Goal: Task Accomplishment & Management: Manage account settings

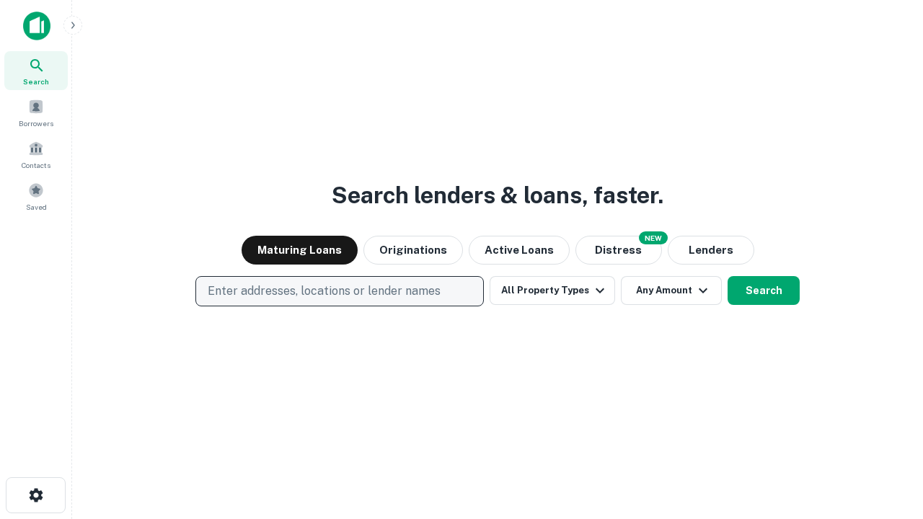
click at [339, 291] on p "Enter addresses, locations or lender names" at bounding box center [324, 291] width 233 height 17
type input "**********"
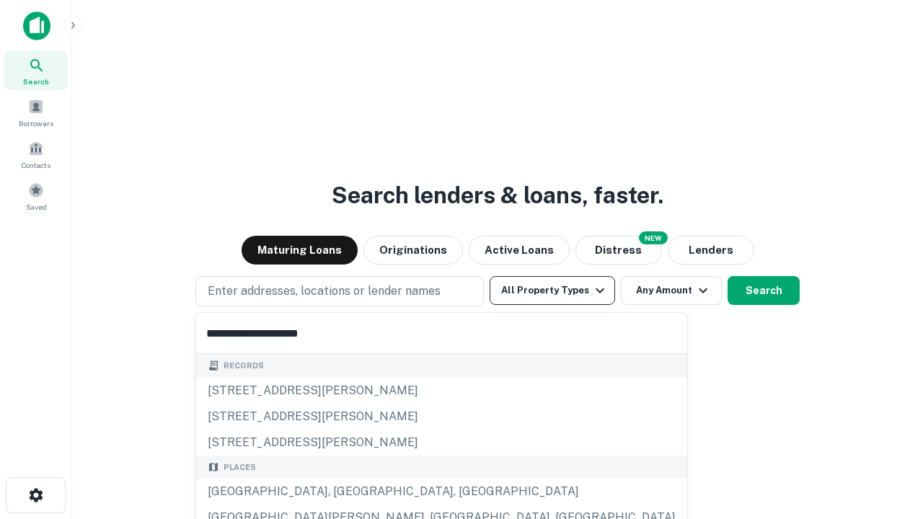
click at [345, 492] on div "[GEOGRAPHIC_DATA], [GEOGRAPHIC_DATA], [GEOGRAPHIC_DATA]" at bounding box center [441, 492] width 491 height 26
click at [552, 291] on button "All Property Types" at bounding box center [552, 290] width 125 height 29
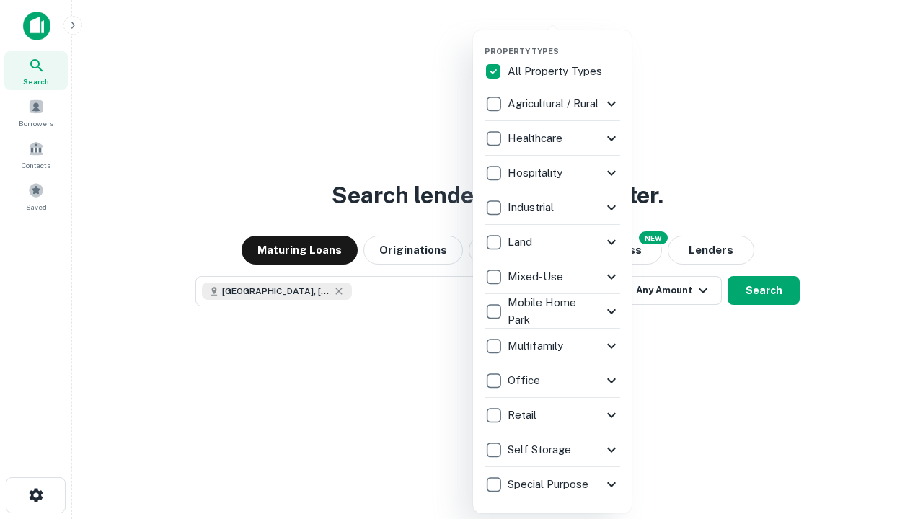
click at [564, 42] on button "button" at bounding box center [564, 42] width 159 height 1
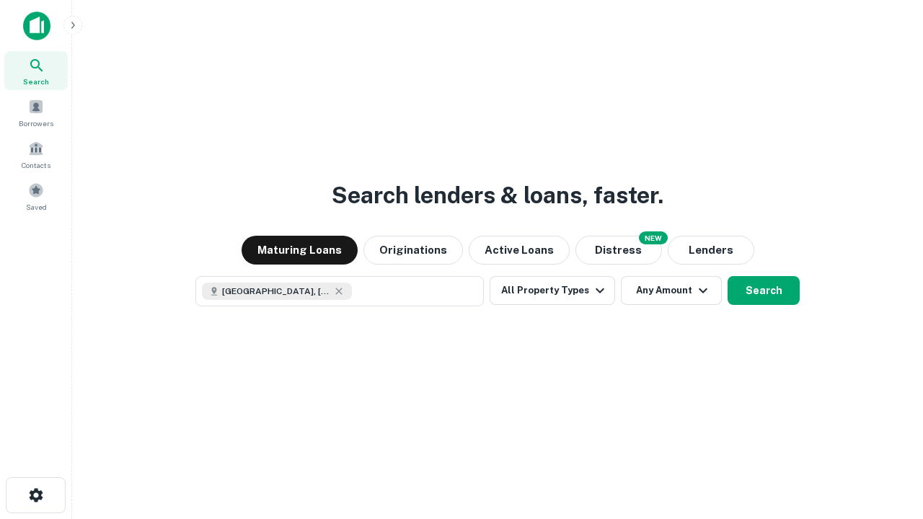
scroll to position [23, 0]
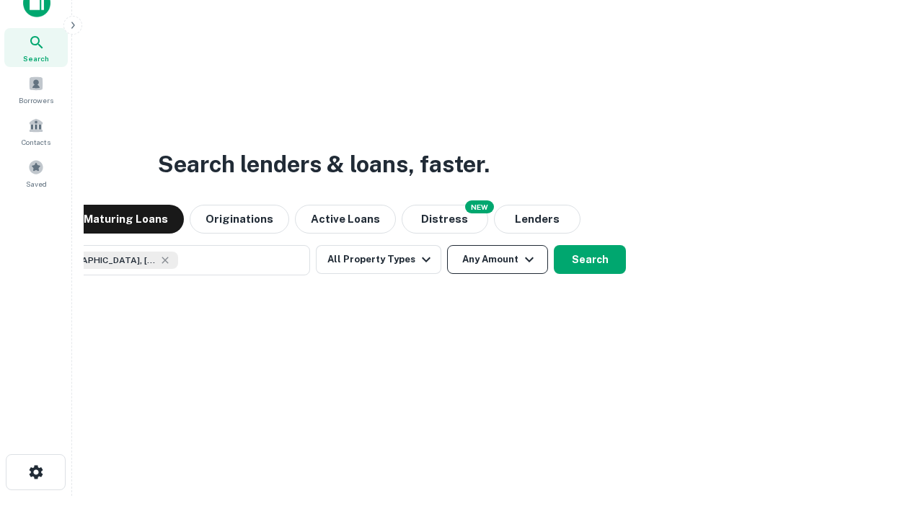
click at [447, 245] on button "Any Amount" at bounding box center [497, 259] width 101 height 29
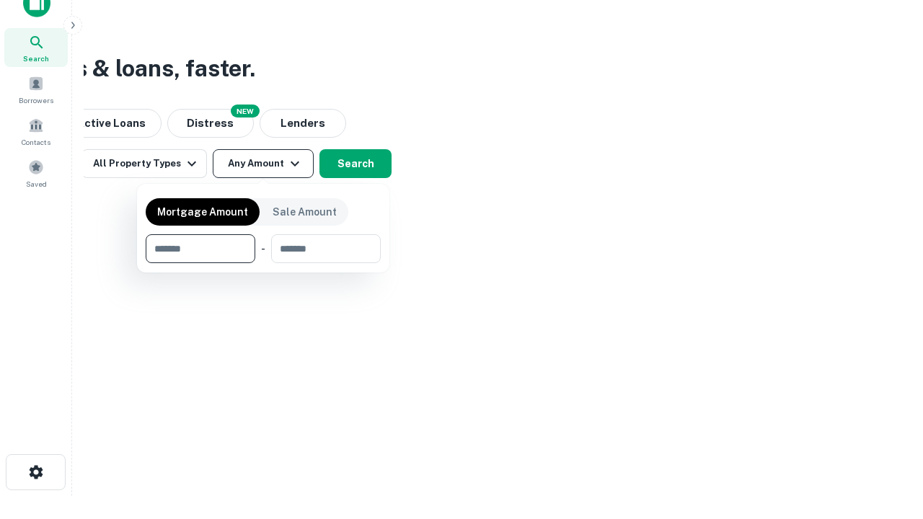
type input "*******"
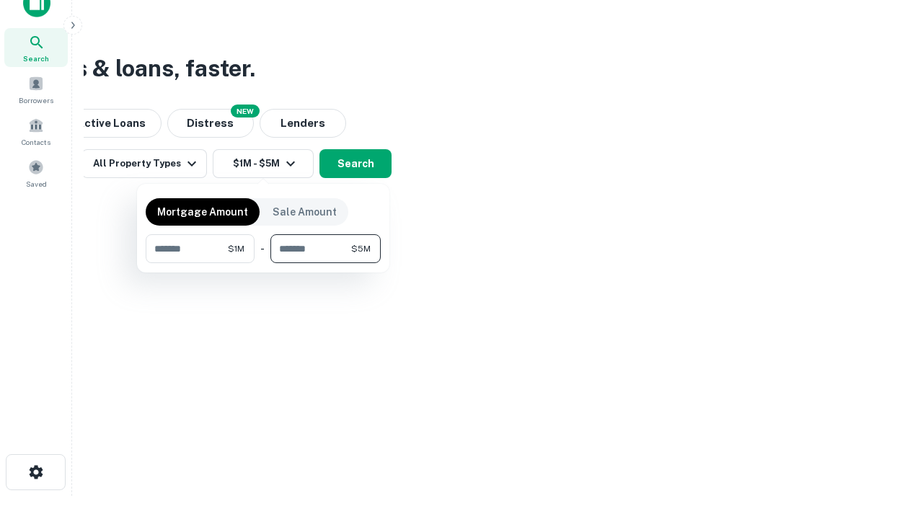
type input "*******"
click at [263, 263] on button "button" at bounding box center [263, 263] width 235 height 1
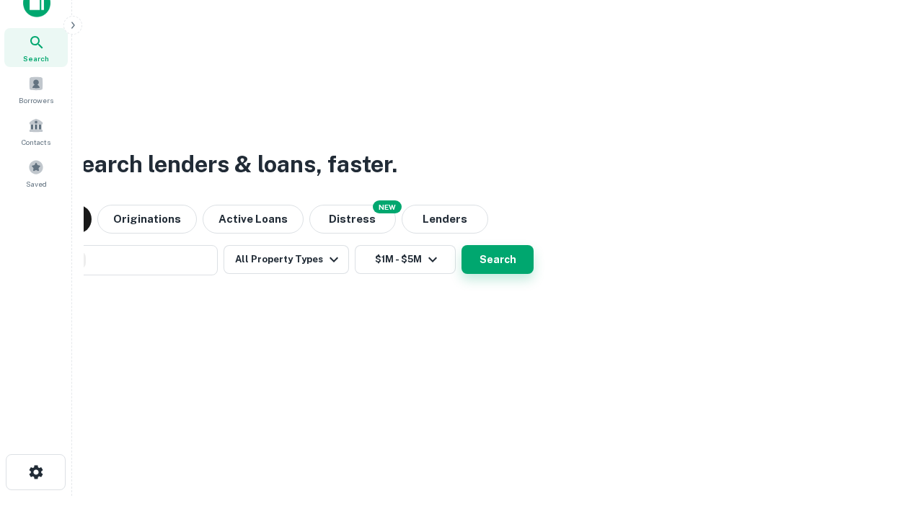
click at [461, 245] on button "Search" at bounding box center [497, 259] width 72 height 29
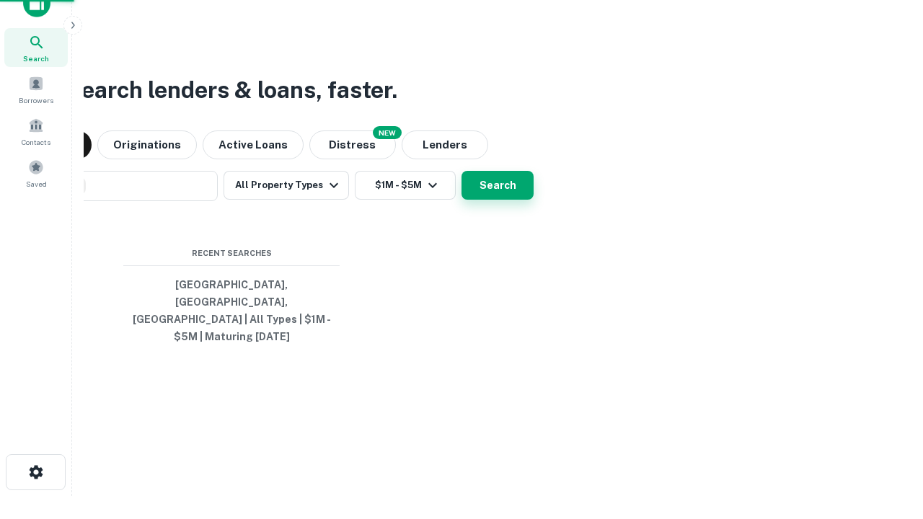
scroll to position [47, 408]
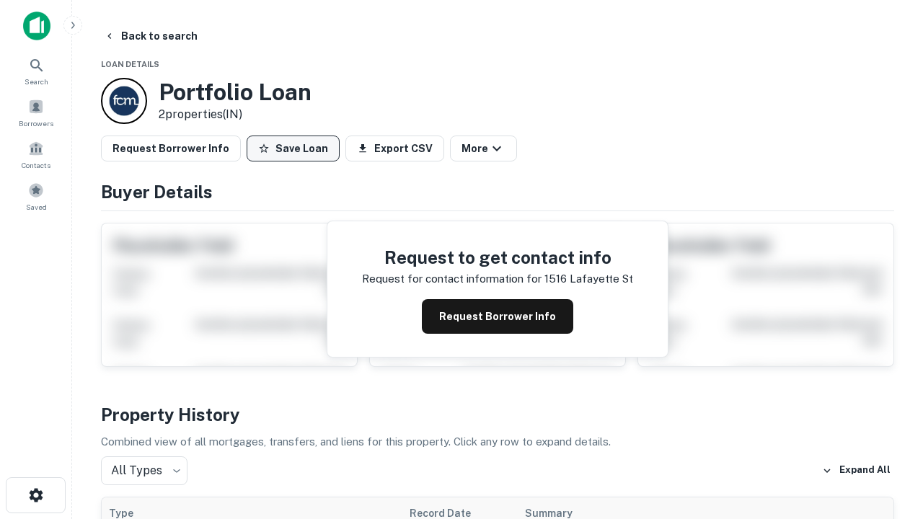
click at [293, 149] on button "Save Loan" at bounding box center [293, 149] width 93 height 26
click at [296, 149] on button "Loan Saved" at bounding box center [297, 149] width 100 height 26
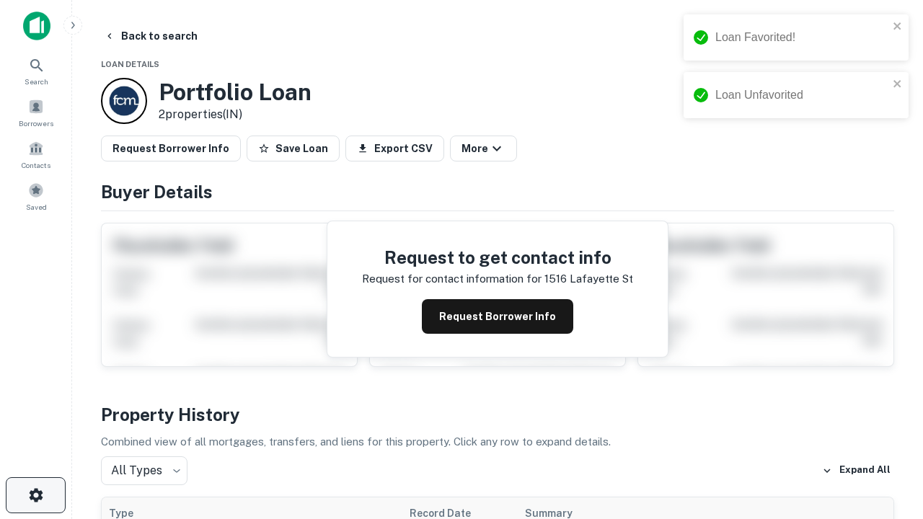
click at [35, 495] on icon "button" at bounding box center [35, 495] width 17 height 17
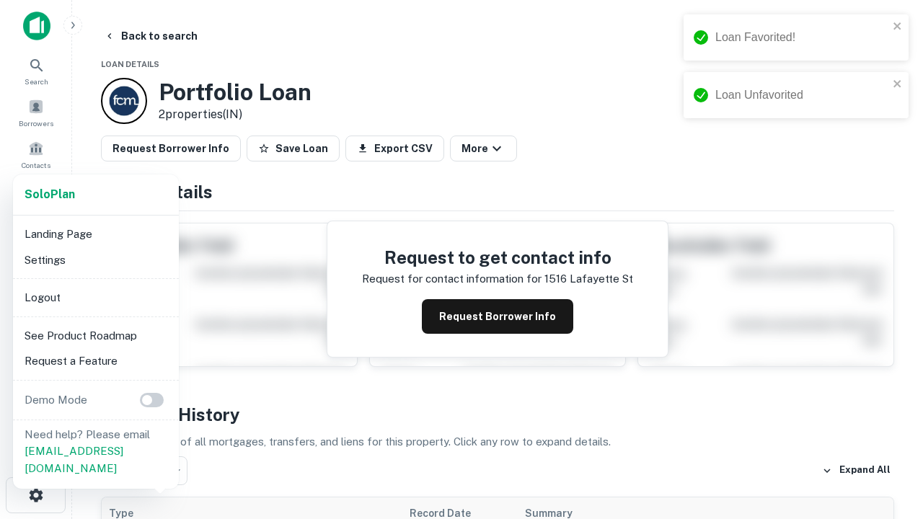
click at [95, 297] on li "Logout" at bounding box center [96, 298] width 154 height 26
